Goal: Navigation & Orientation: Go to known website

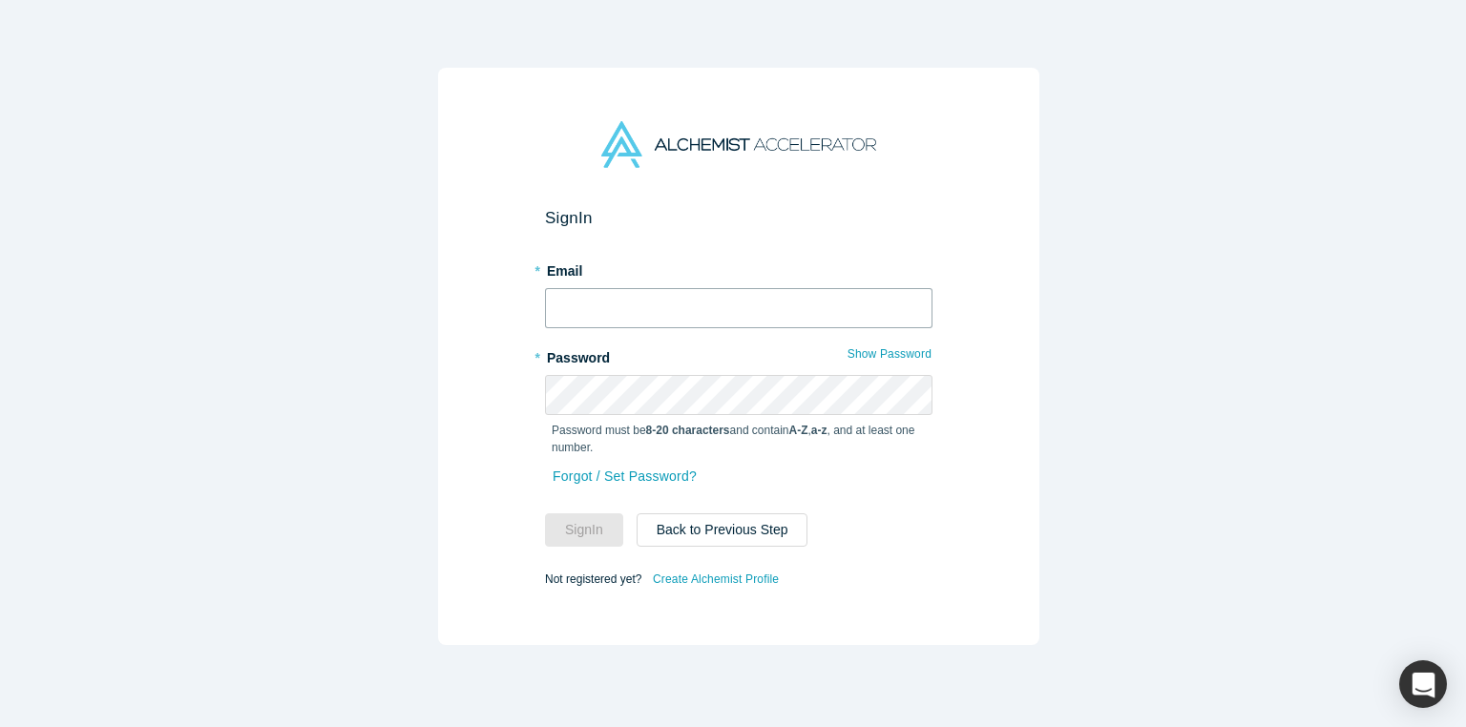
click at [823, 305] on input "text" at bounding box center [738, 308] width 387 height 40
type input "[EMAIL_ADDRESS][DOMAIN_NAME]"
click at [954, 232] on div "Sign In * Email [EMAIL_ADDRESS][DOMAIN_NAME] * Password Show Password Password …" at bounding box center [738, 356] width 601 height 577
click at [911, 343] on button "Show Password" at bounding box center [889, 354] width 86 height 25
click at [428, 398] on div "Sign In * Email [EMAIL_ADDRESS][DOMAIN_NAME] * Password Hide Password Password …" at bounding box center [738, 369] width 1477 height 739
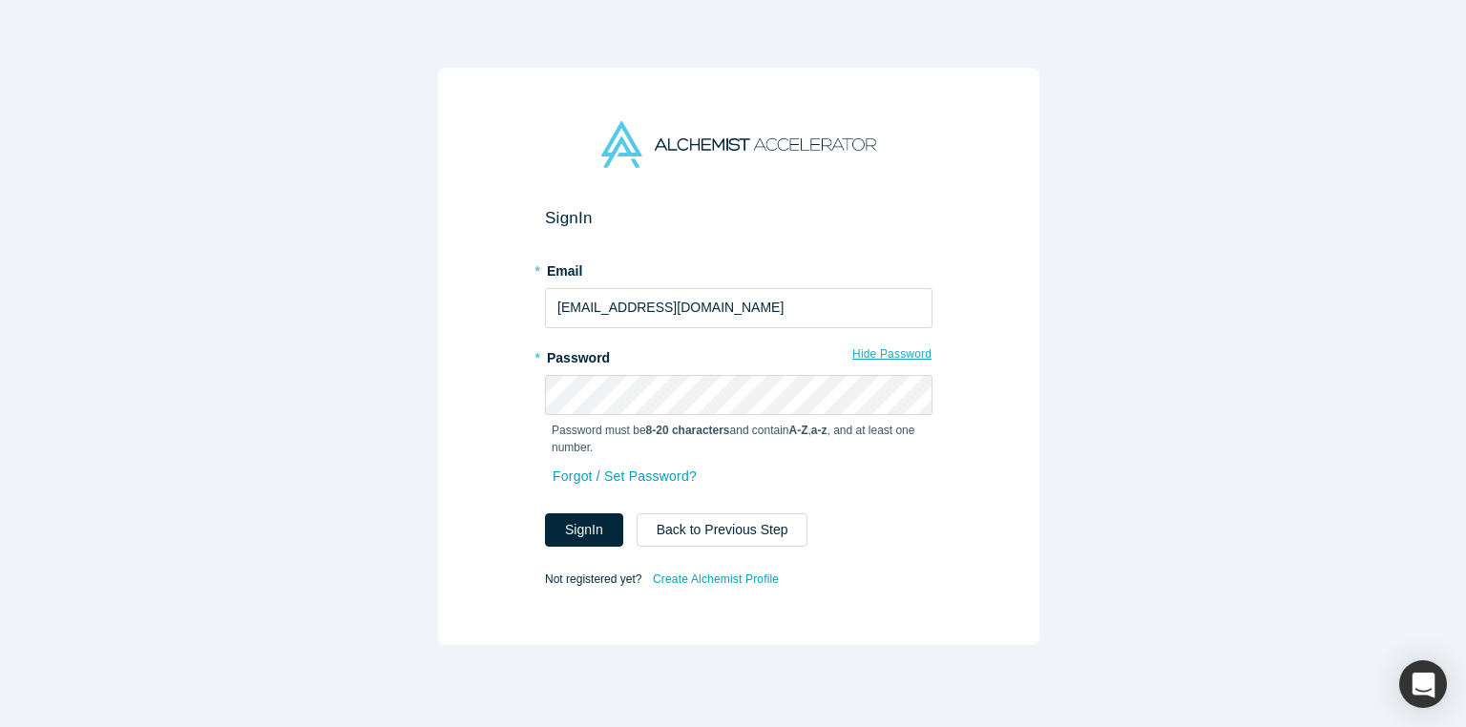
click at [853, 354] on button "Hide Password" at bounding box center [891, 354] width 81 height 25
click at [998, 180] on div "Sign In * Email [EMAIL_ADDRESS][DOMAIN_NAME] * Password Show Password Password …" at bounding box center [738, 356] width 601 height 577
click at [989, 213] on div "Sign In * Email [EMAIL_ADDRESS][DOMAIN_NAME] * Password Show Password Password …" at bounding box center [738, 356] width 601 height 577
